Goal: Information Seeking & Learning: Find specific fact

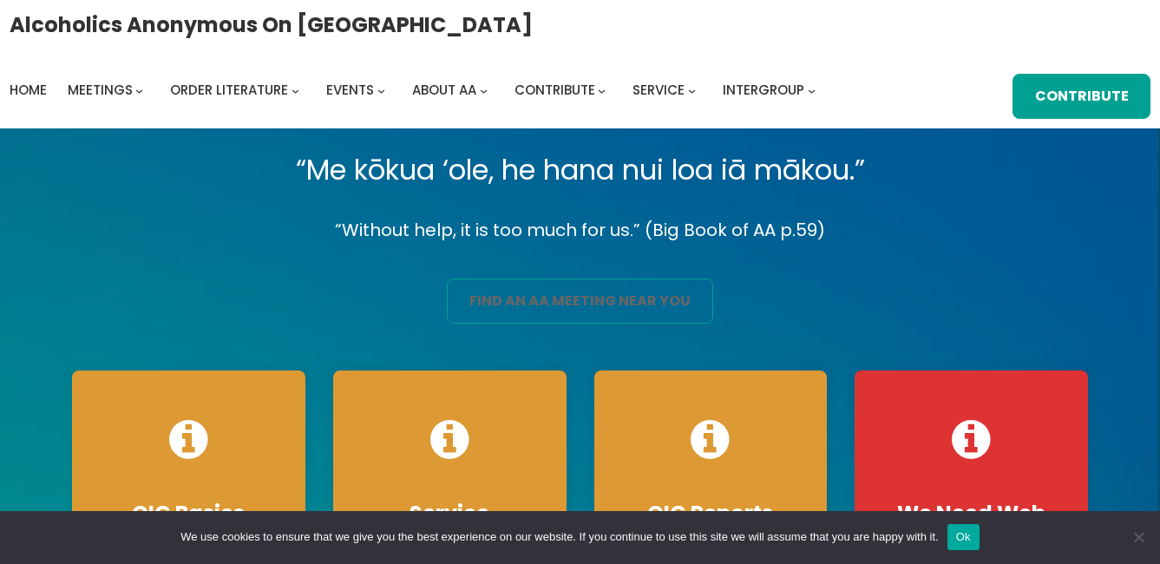
click at [619, 306] on link "find an aa meeting near you" at bounding box center [579, 300] width 265 height 45
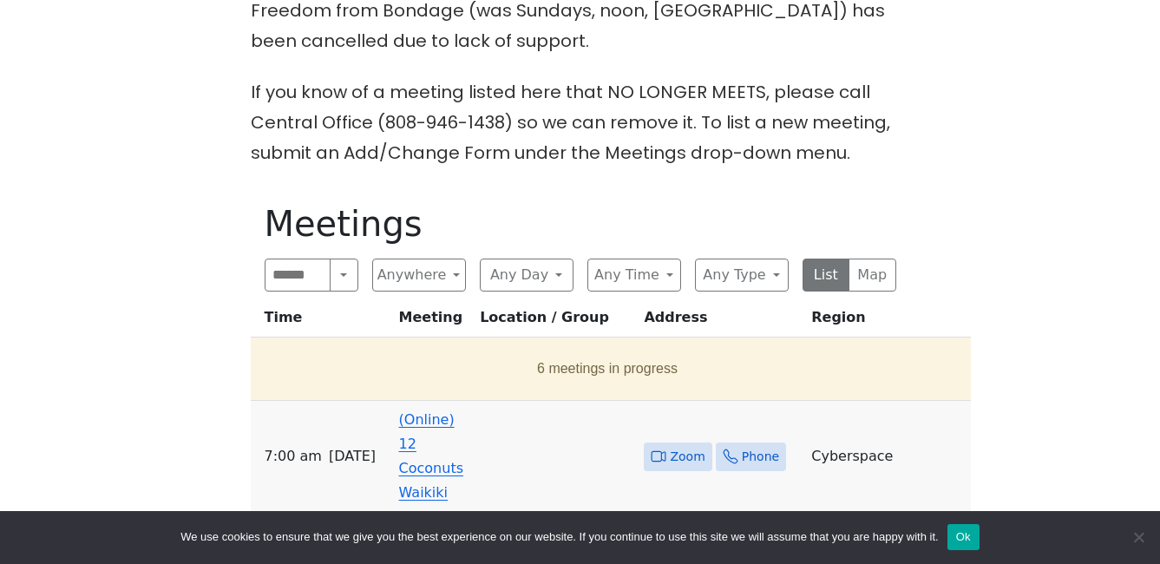
scroll to position [694, 0]
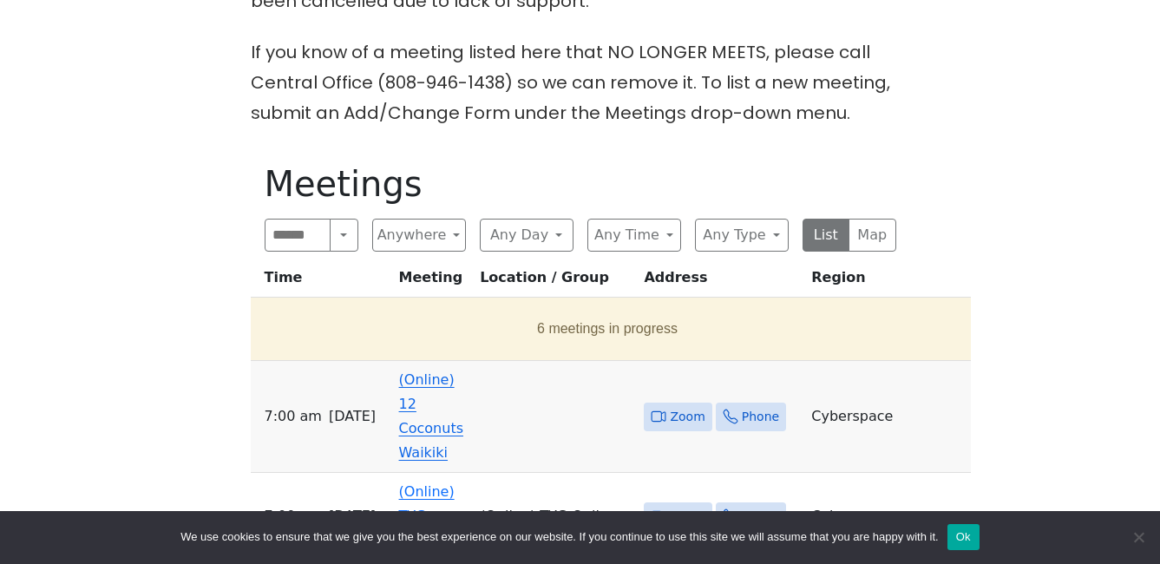
click at [439, 372] on link "(Online) 12 Coconuts Waikiki" at bounding box center [431, 415] width 64 height 89
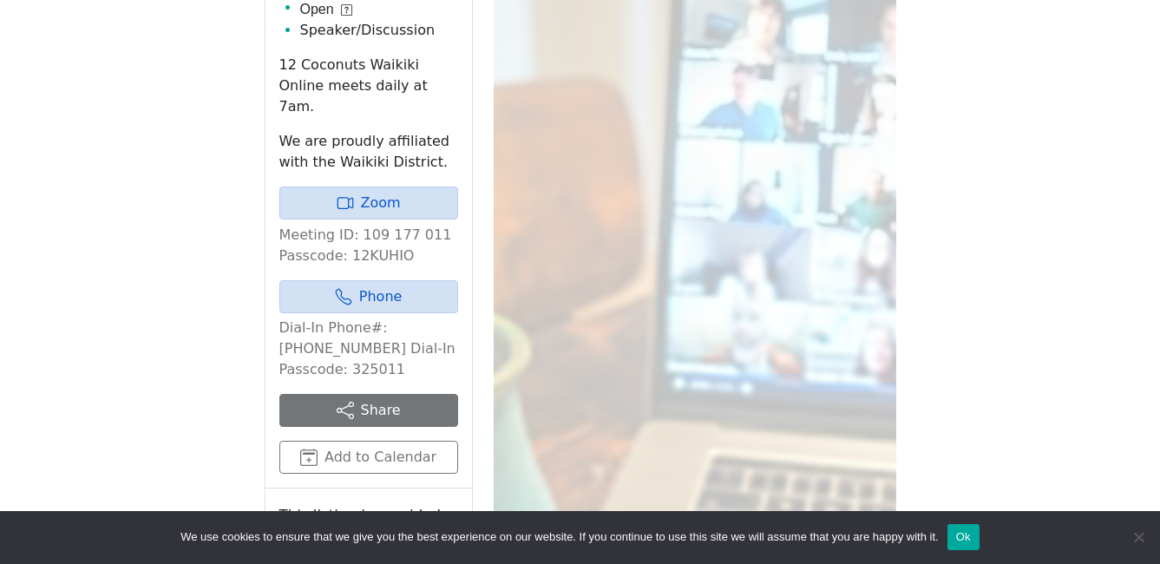
scroll to position [1074, 0]
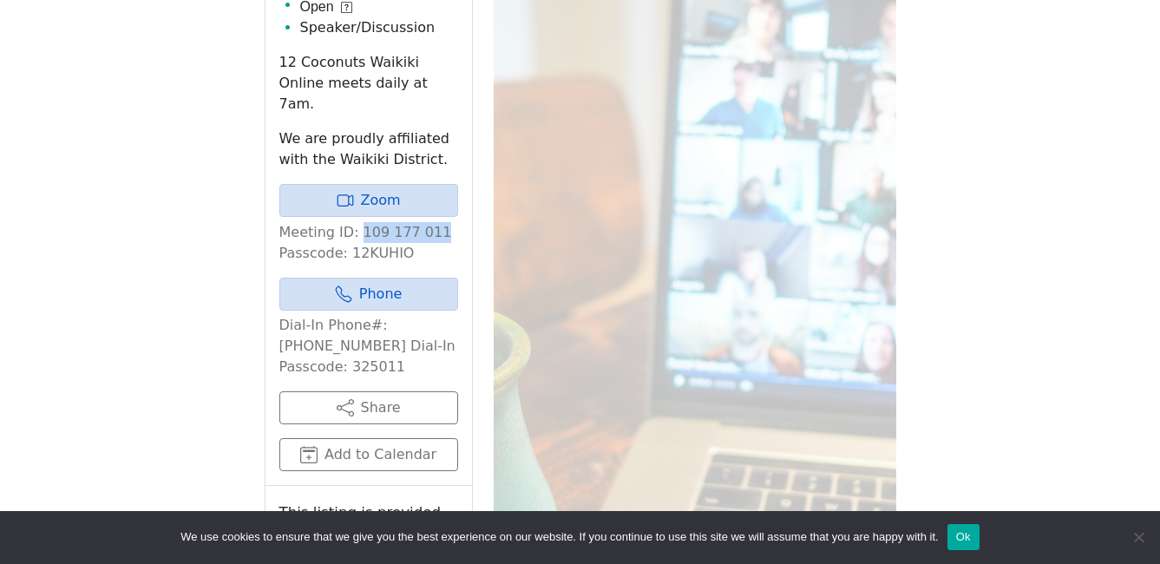
drag, startPoint x: 433, startPoint y: 178, endPoint x: 357, endPoint y: 182, distance: 75.6
click at [357, 222] on p "Meeting ID: 109 177 011 Passcode: 12KUHIO" at bounding box center [368, 243] width 179 height 42
copy p "109 177 011"
